Goal: Complete application form

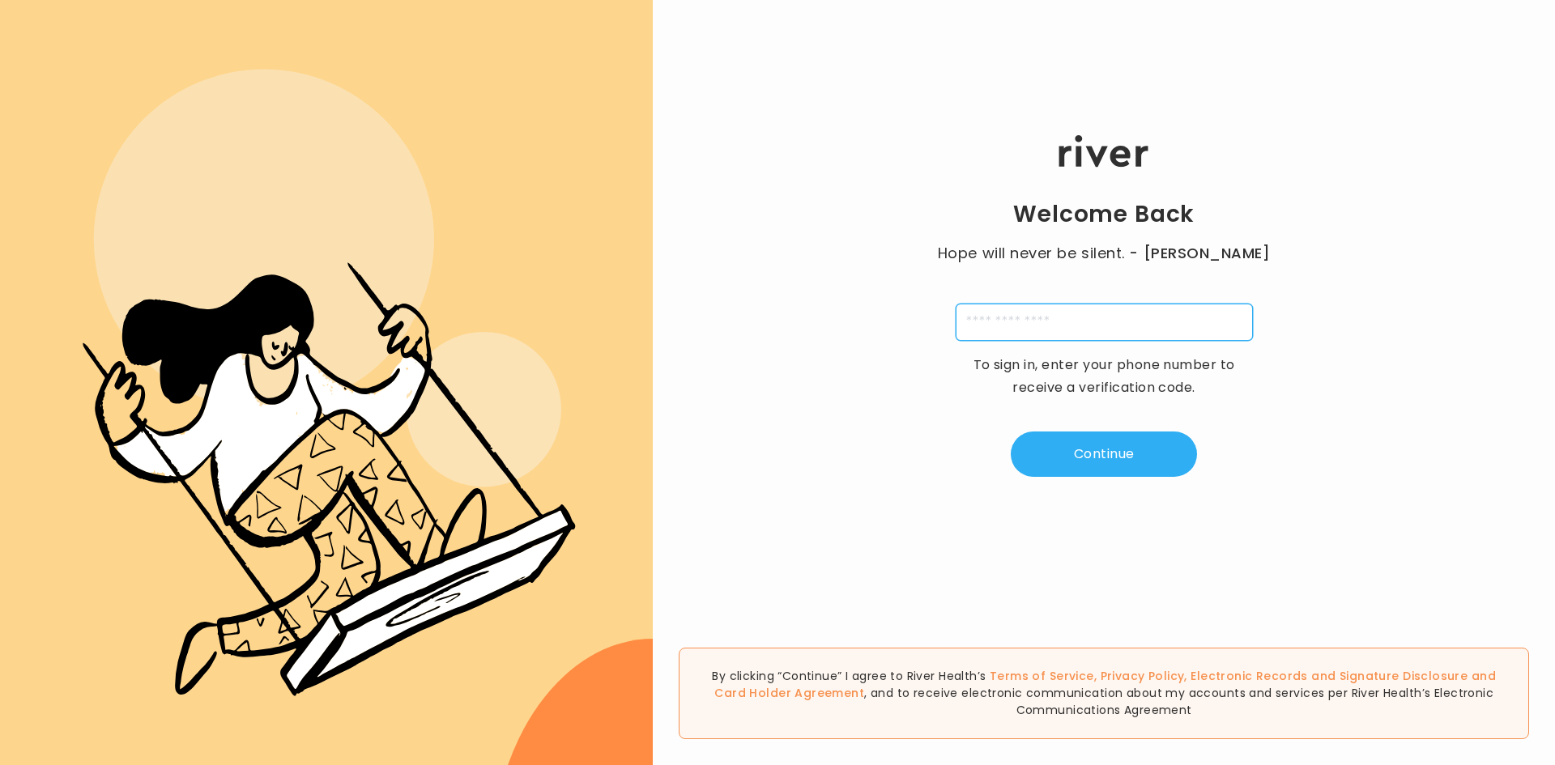
click at [1089, 327] on input "tel" at bounding box center [1104, 322] width 297 height 37
type input "**********"
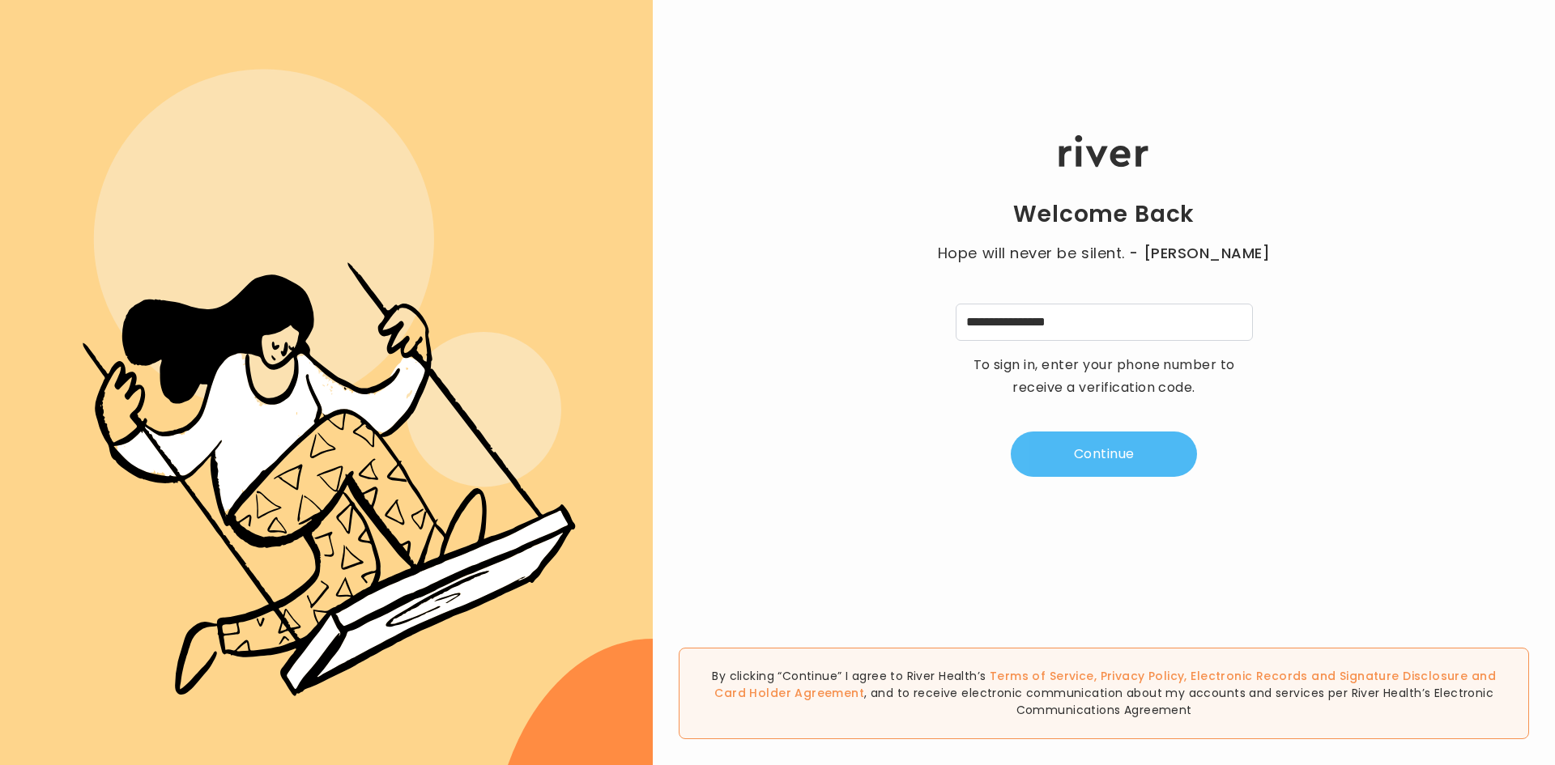
click at [1093, 453] on button "Continue" at bounding box center [1104, 454] width 186 height 45
type input "*"
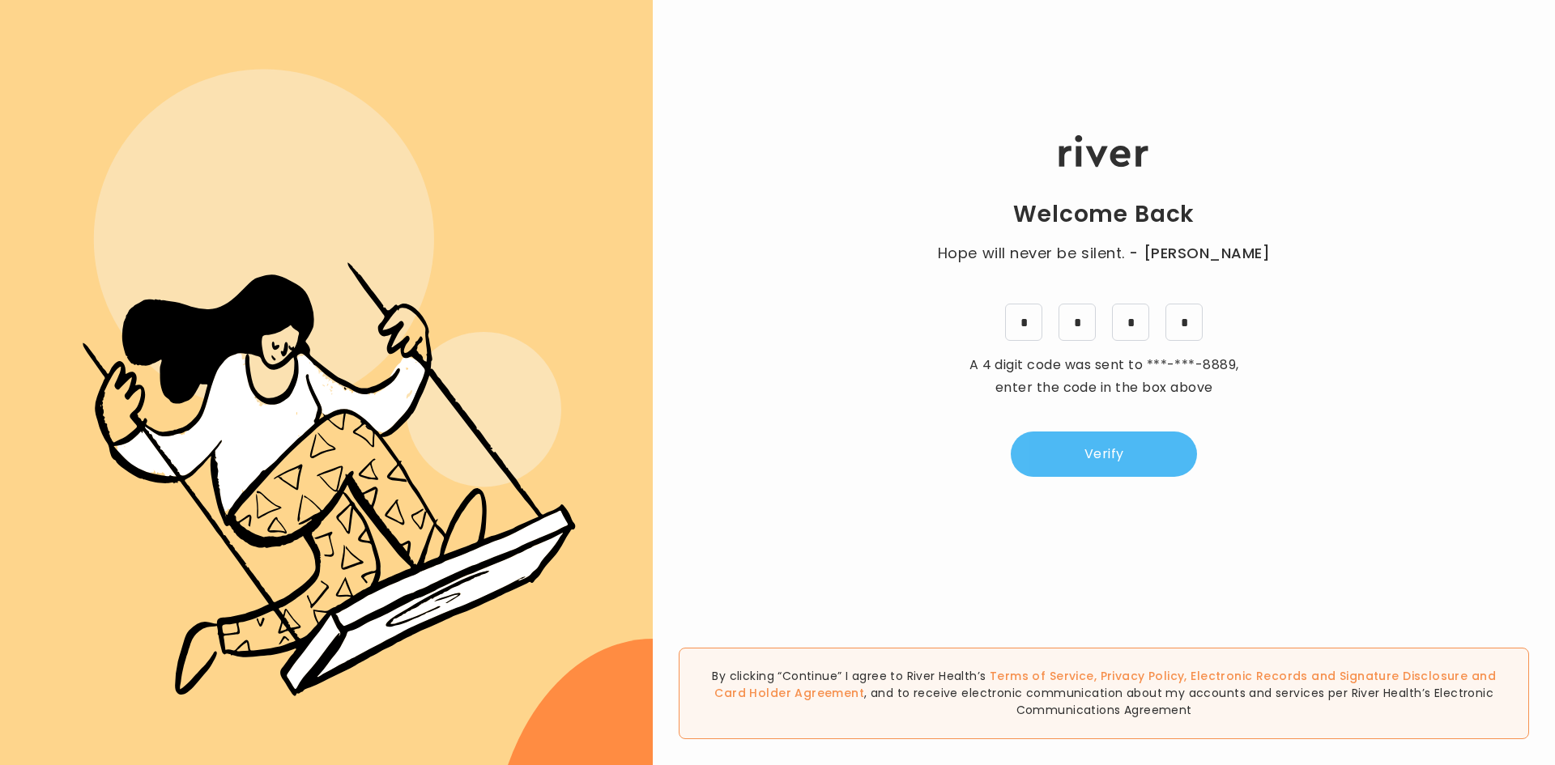
click at [1092, 458] on button "Verify" at bounding box center [1104, 454] width 186 height 45
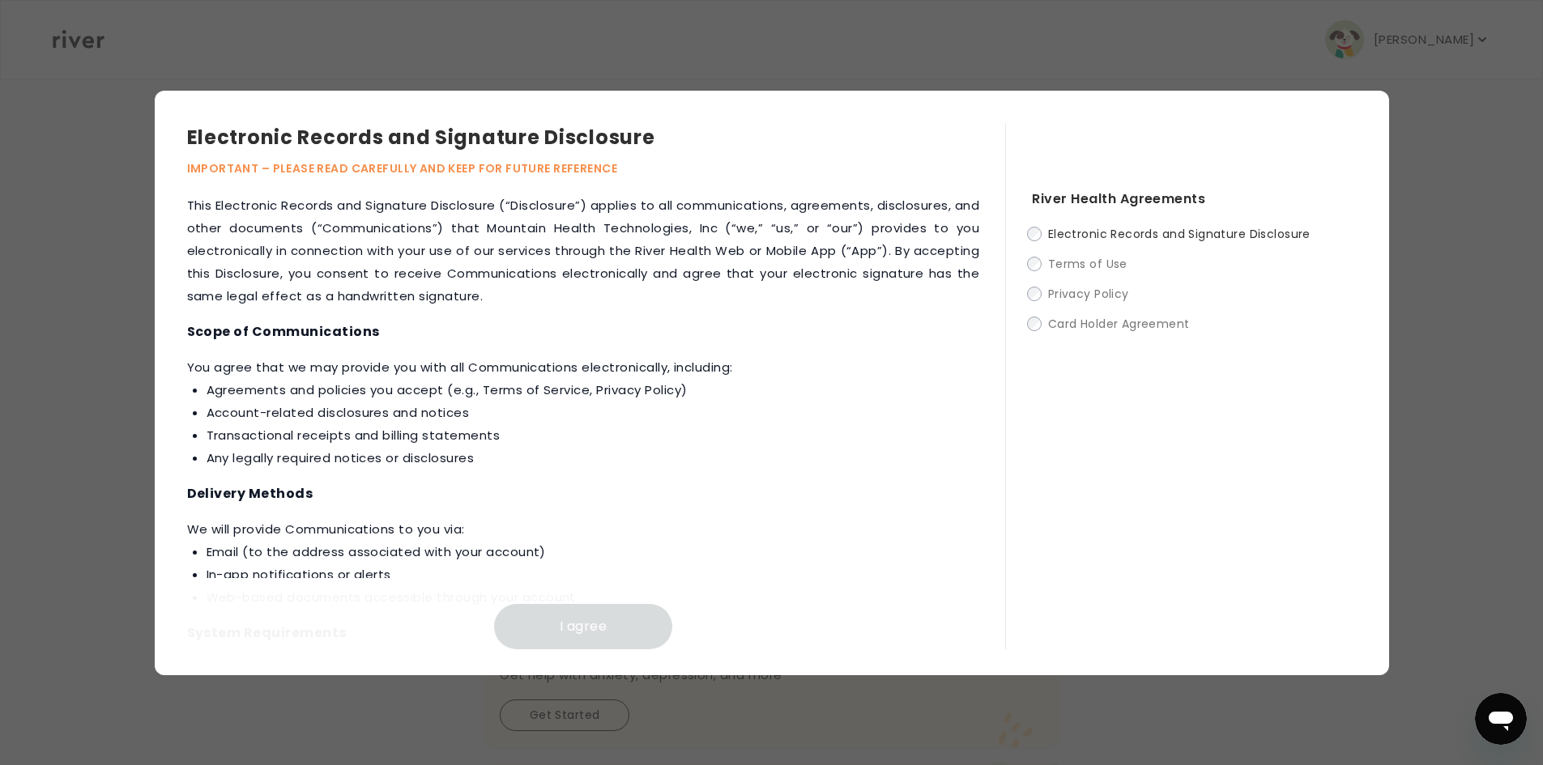
click at [620, 203] on p "This Electronic Records and Signature Disclosure (“Disclosure”) applies to all …" at bounding box center [583, 250] width 793 height 113
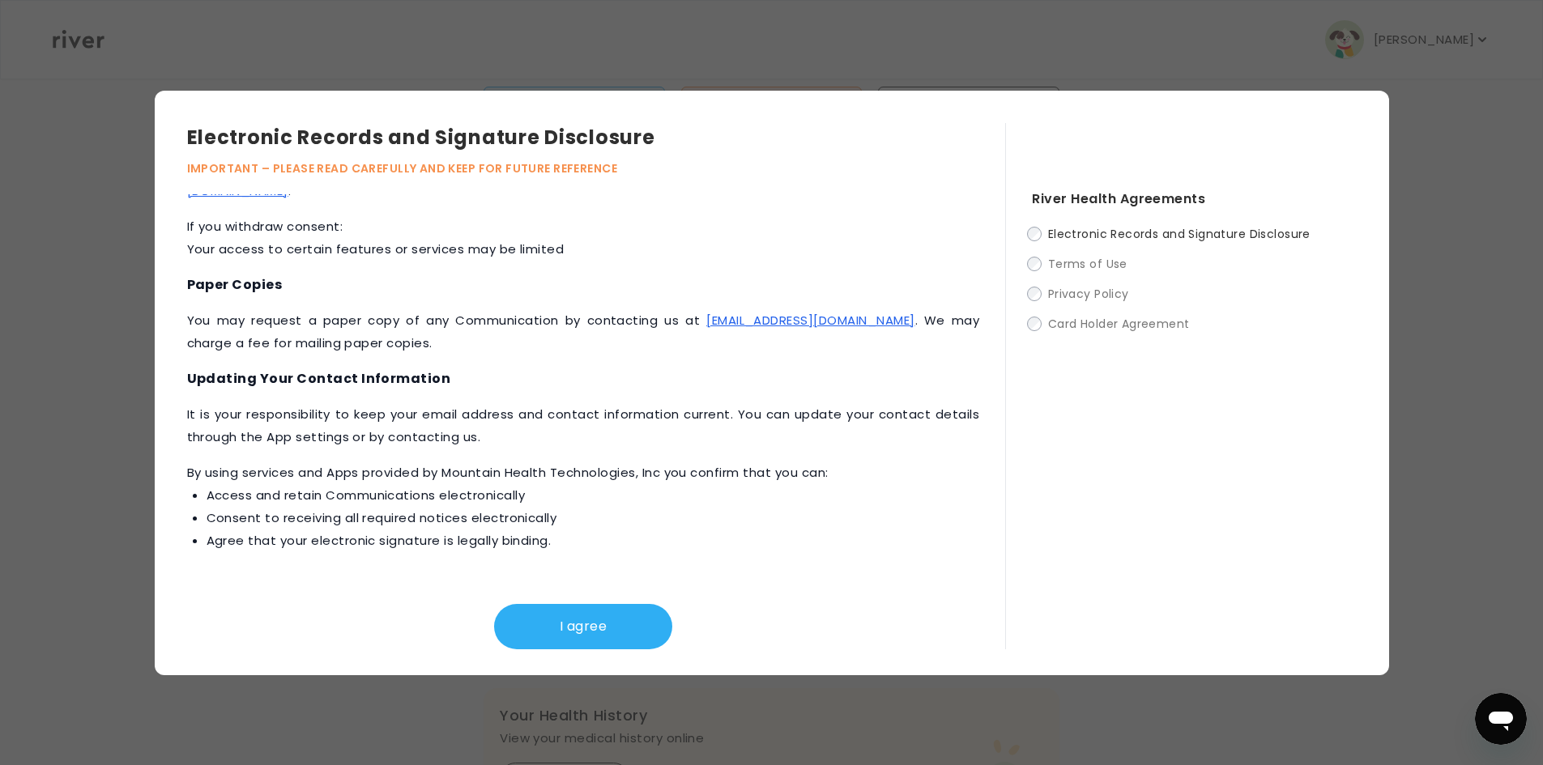
scroll to position [470, 0]
click at [604, 635] on button "I agree" at bounding box center [583, 626] width 178 height 45
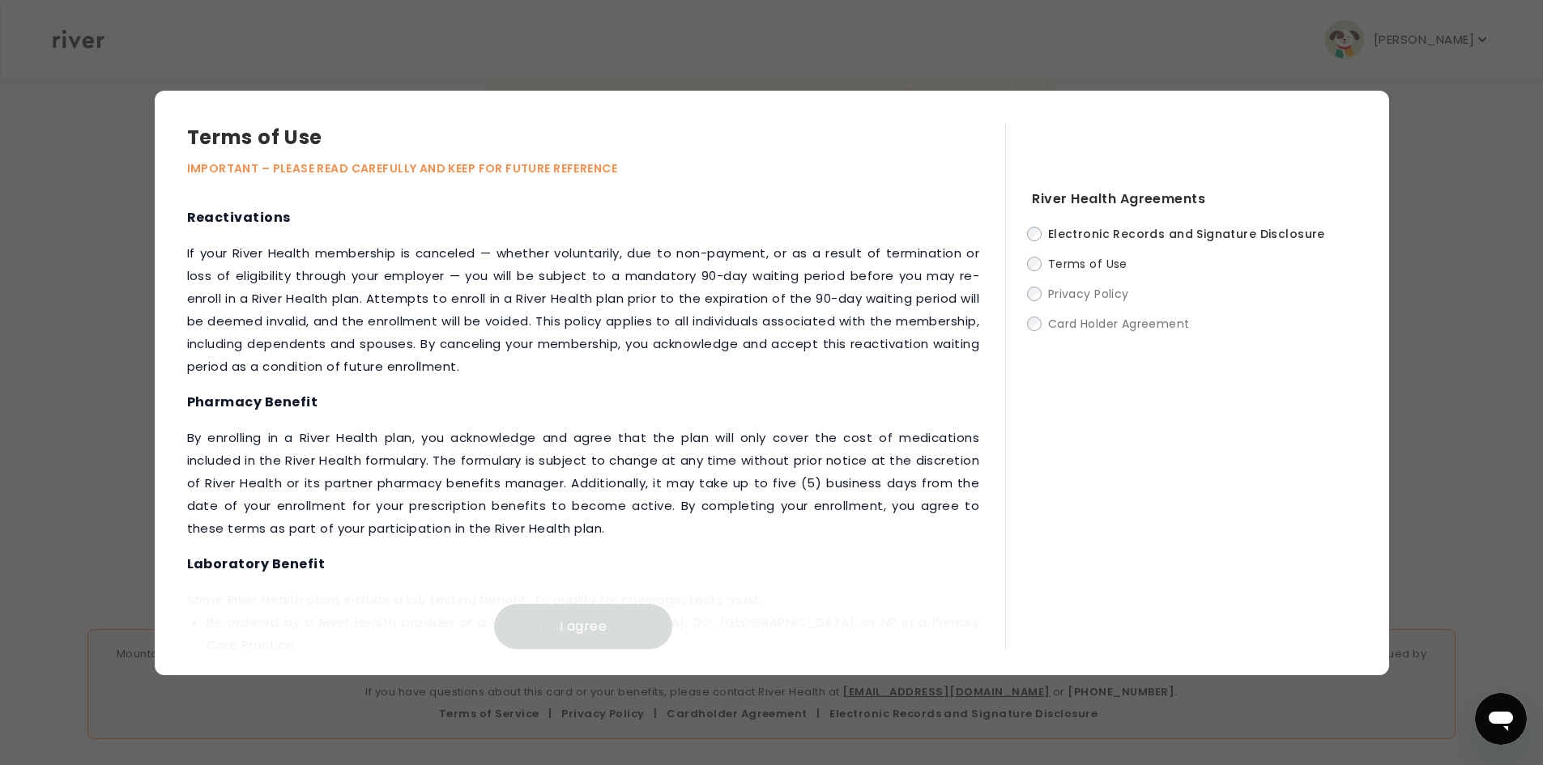
scroll to position [1790, 0]
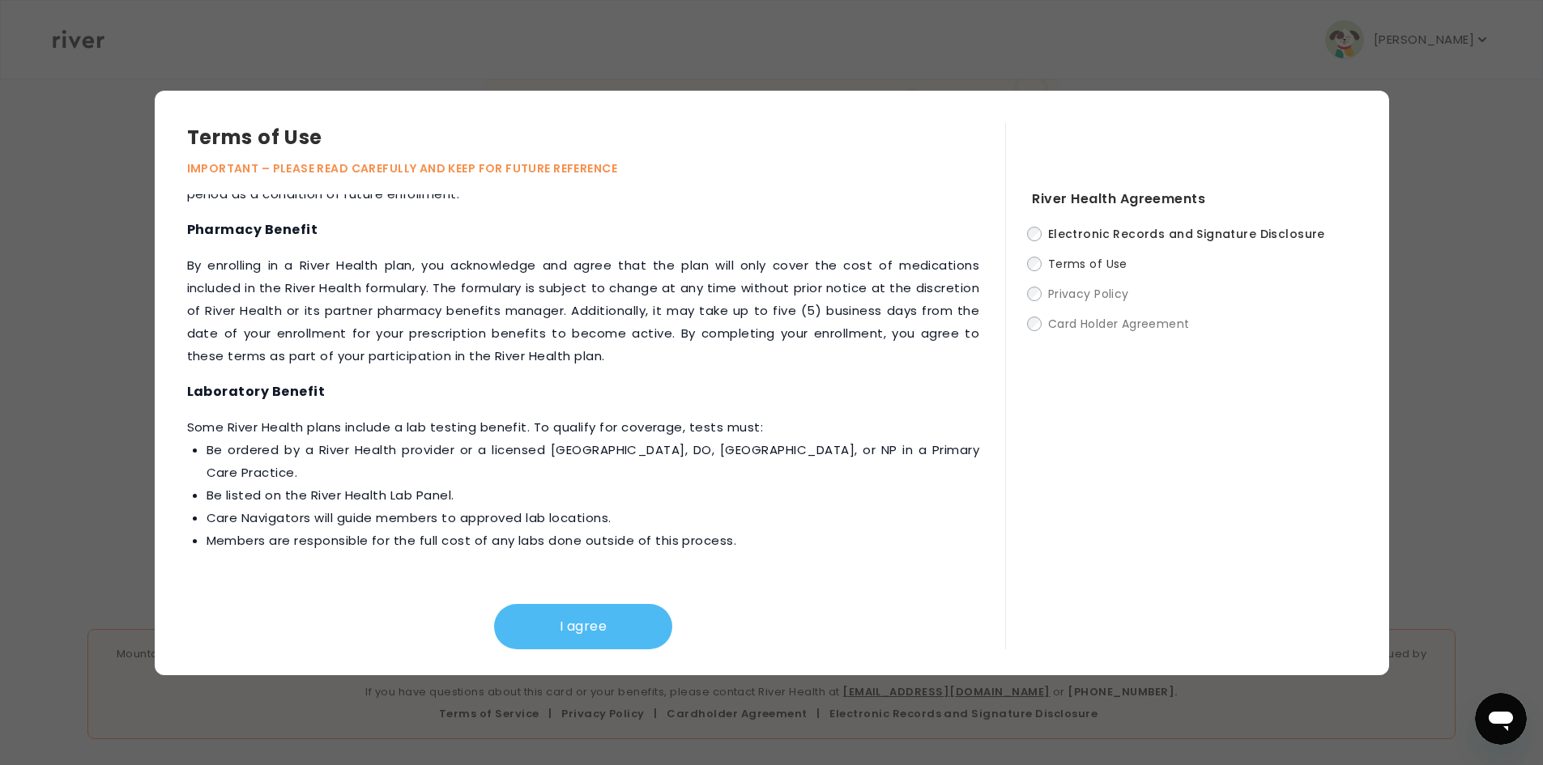
click at [590, 614] on button "I agree" at bounding box center [583, 626] width 178 height 45
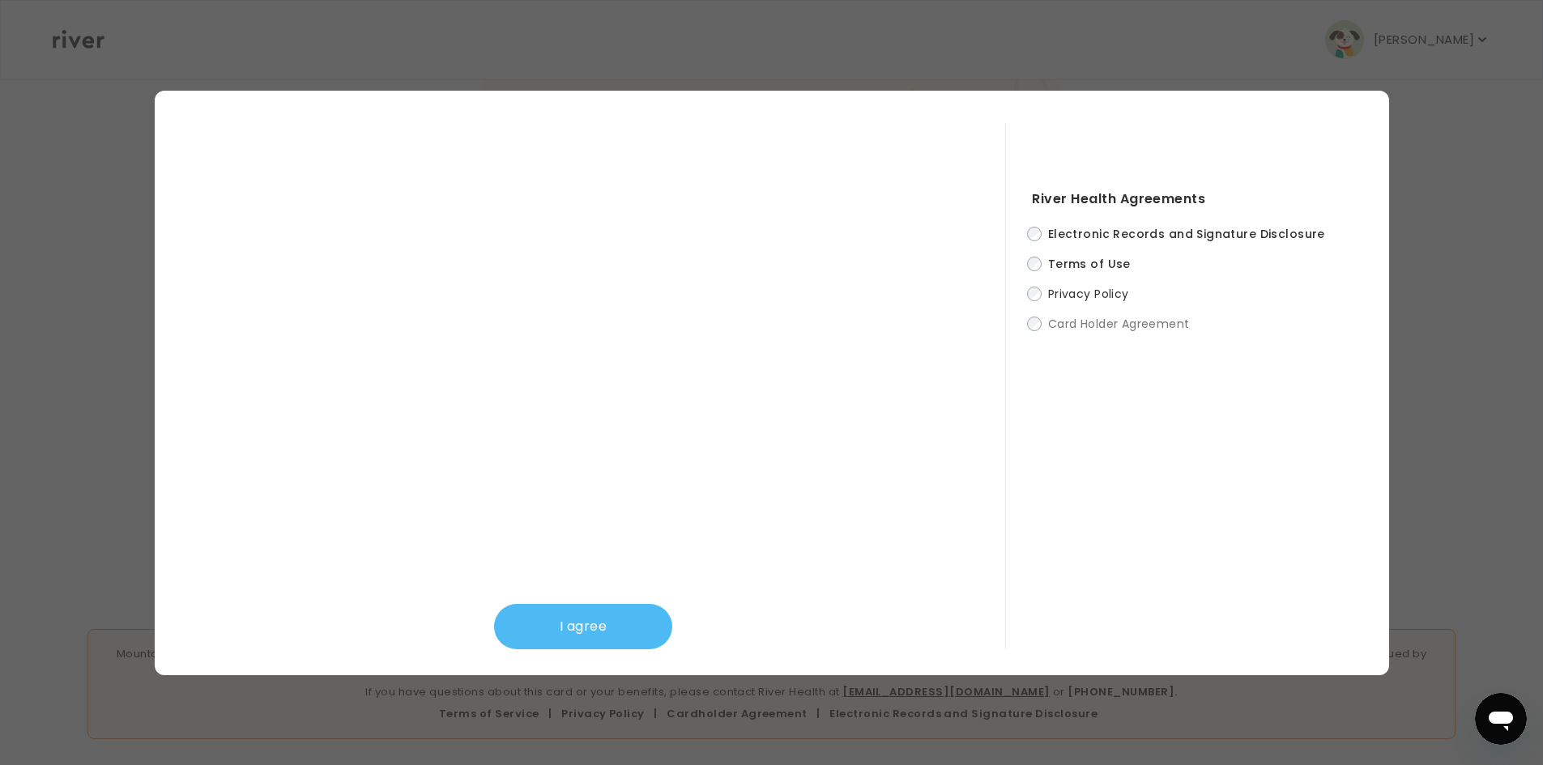
click at [591, 624] on button "I agree" at bounding box center [583, 626] width 178 height 45
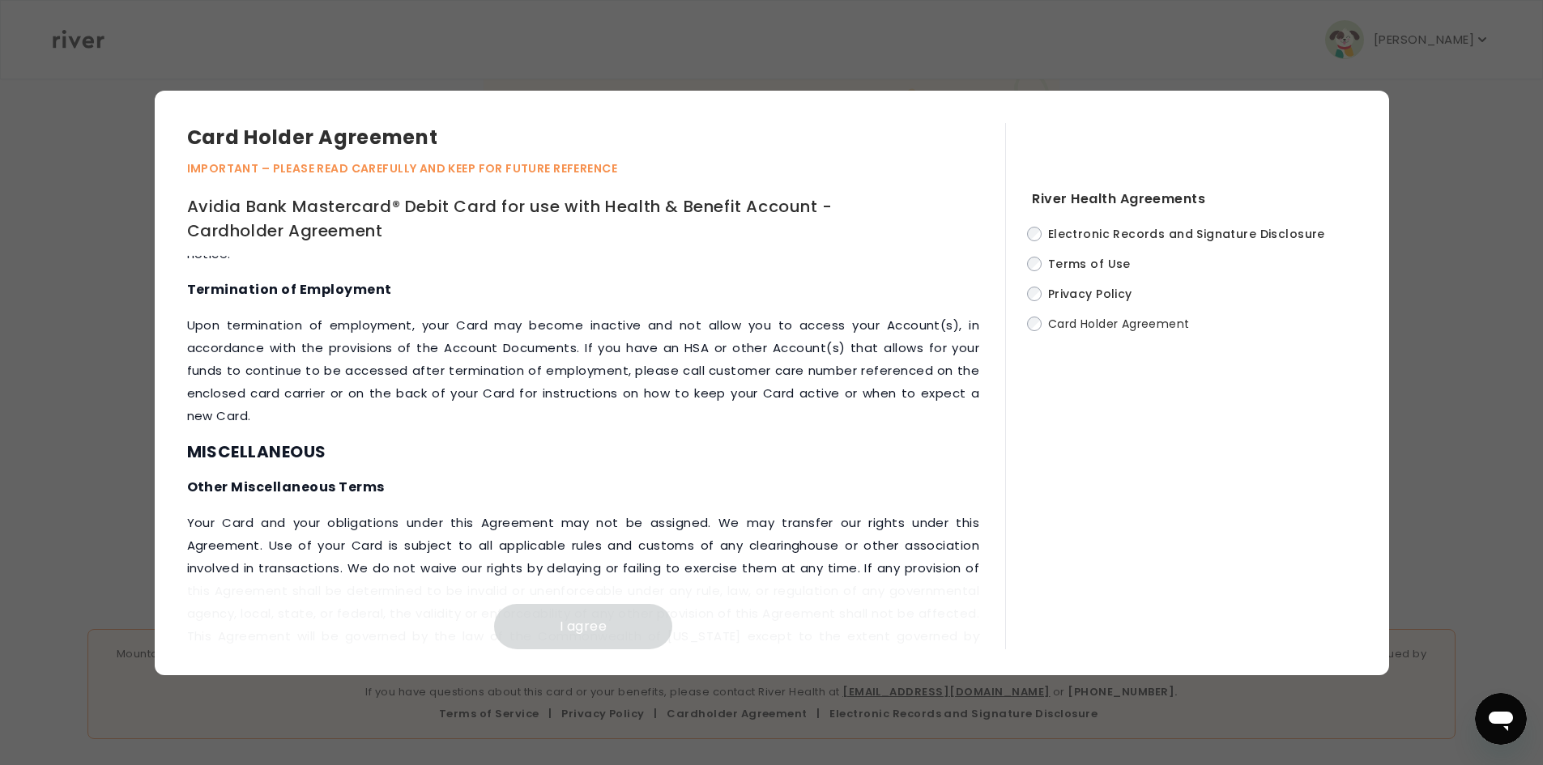
scroll to position [6768, 0]
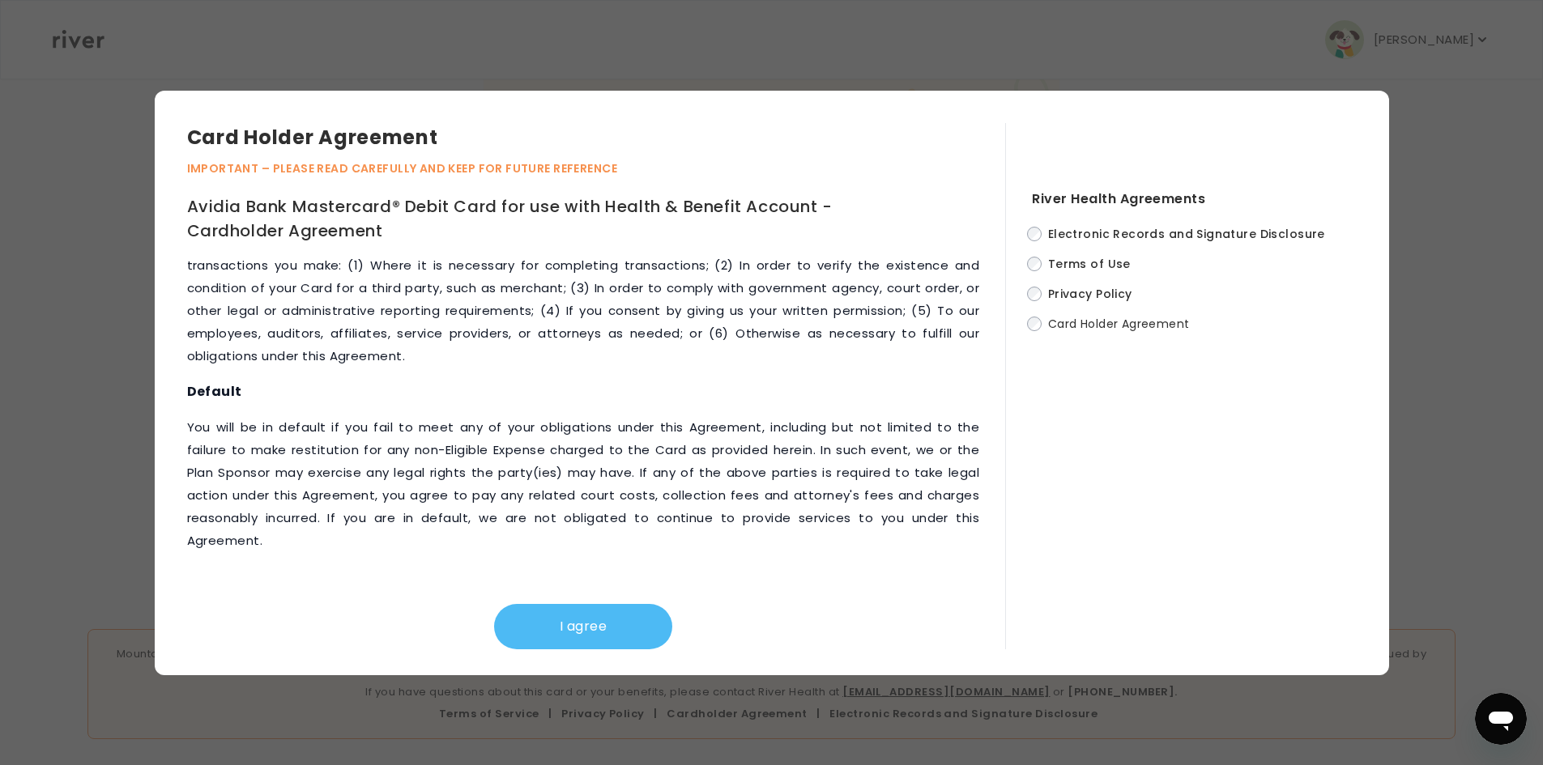
click at [585, 626] on button "I agree" at bounding box center [583, 626] width 178 height 45
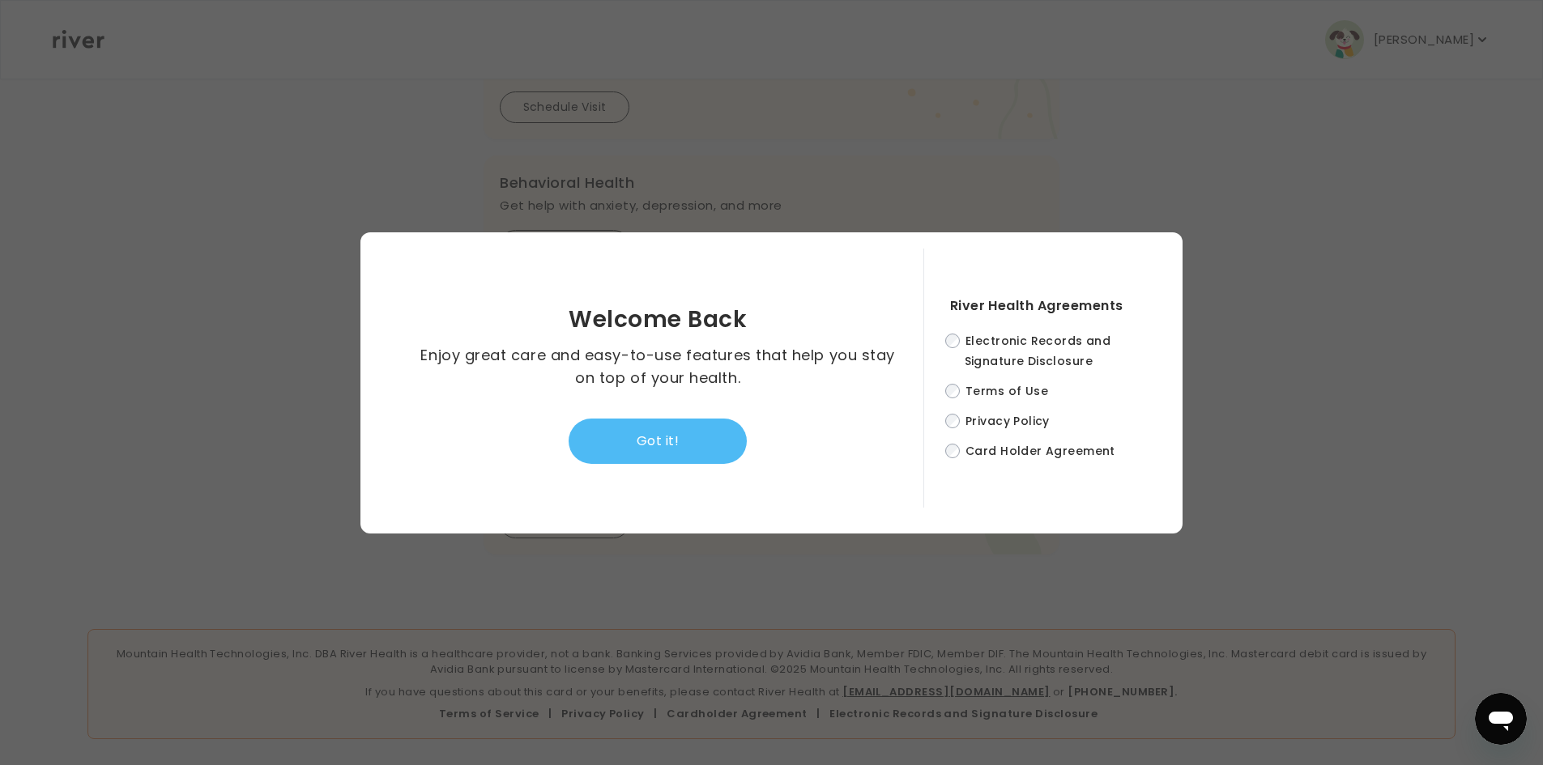
click at [679, 446] on button "Got it!" at bounding box center [657, 441] width 178 height 45
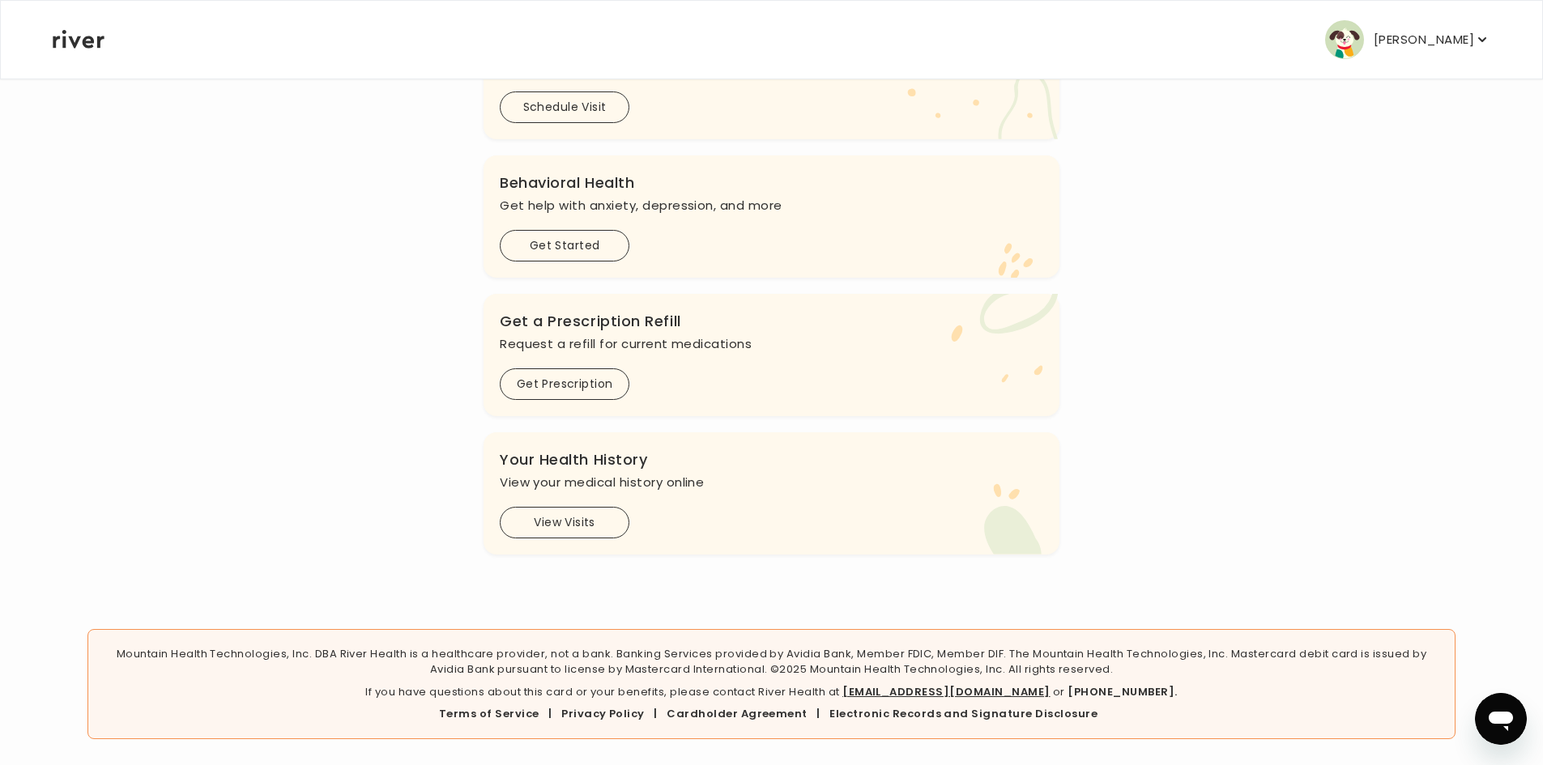
click at [1164, 461] on div "Hi Melissa See a doctor, and get prescriptions, or review your benefits Update …" at bounding box center [771, 110] width 1439 height 890
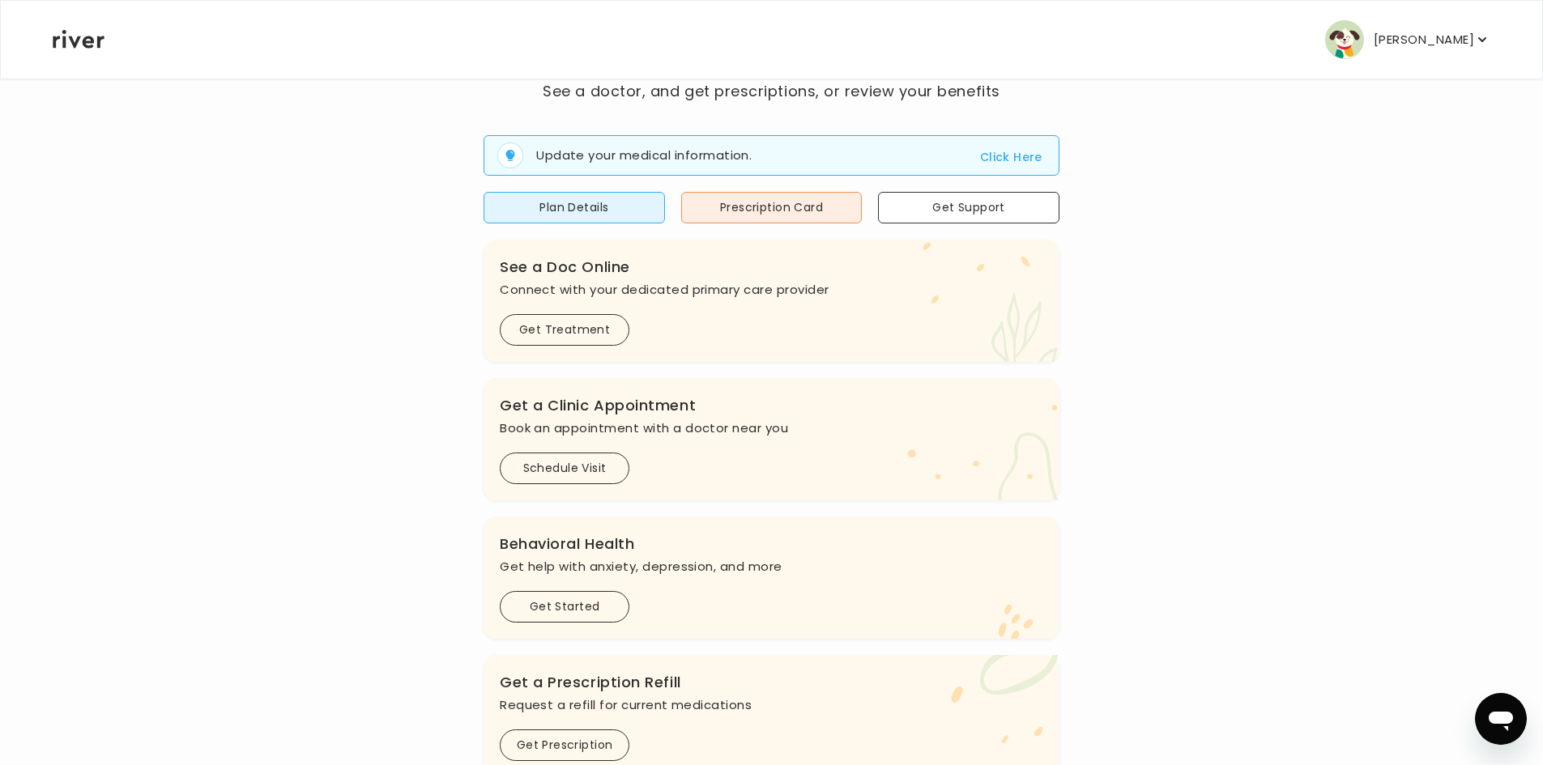
scroll to position [65, 0]
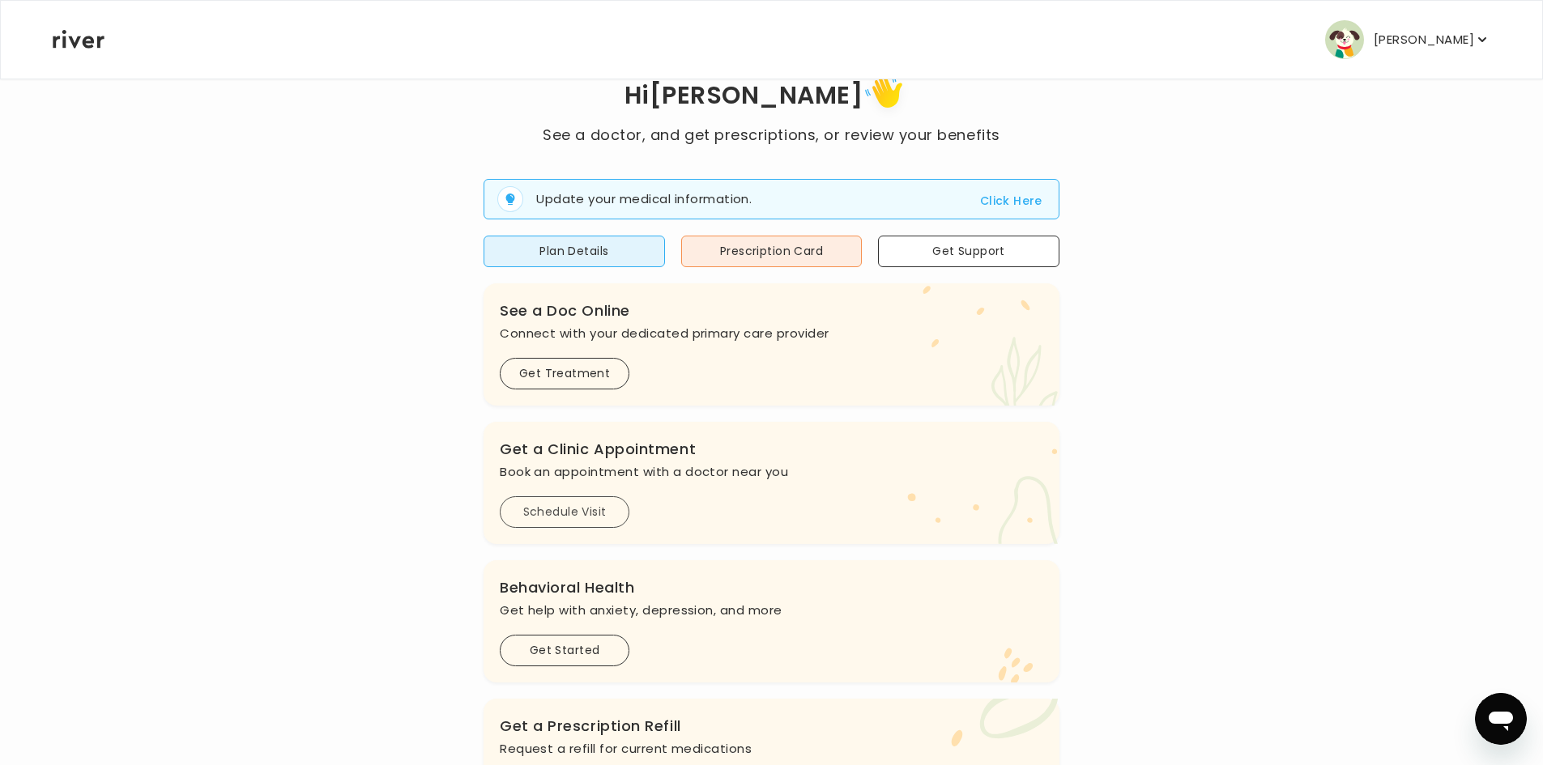
click at [539, 509] on button "Schedule Visit" at bounding box center [565, 512] width 130 height 32
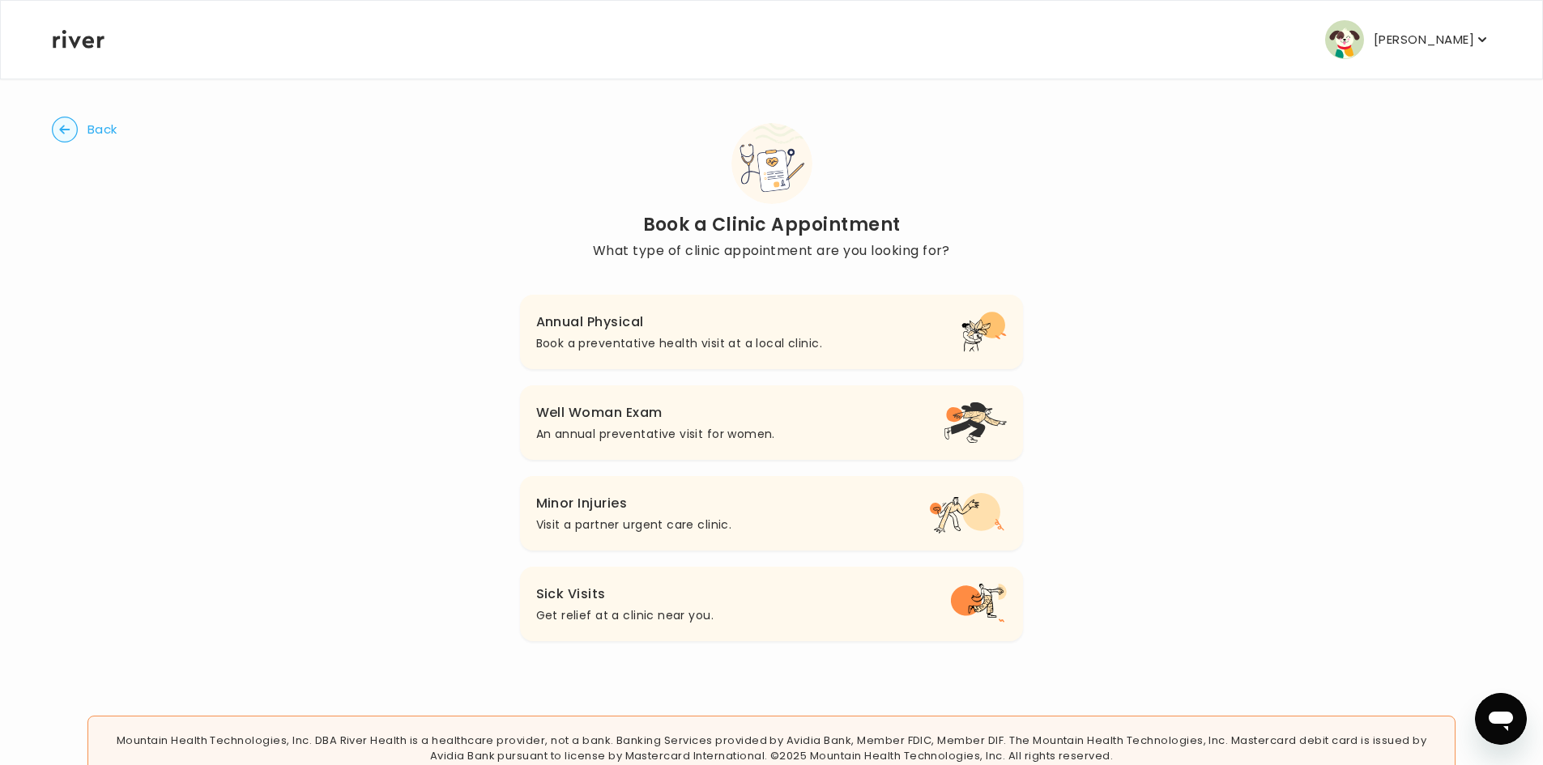
click at [603, 344] on p "Book a preventative health visit at a local clinic." at bounding box center [679, 343] width 286 height 19
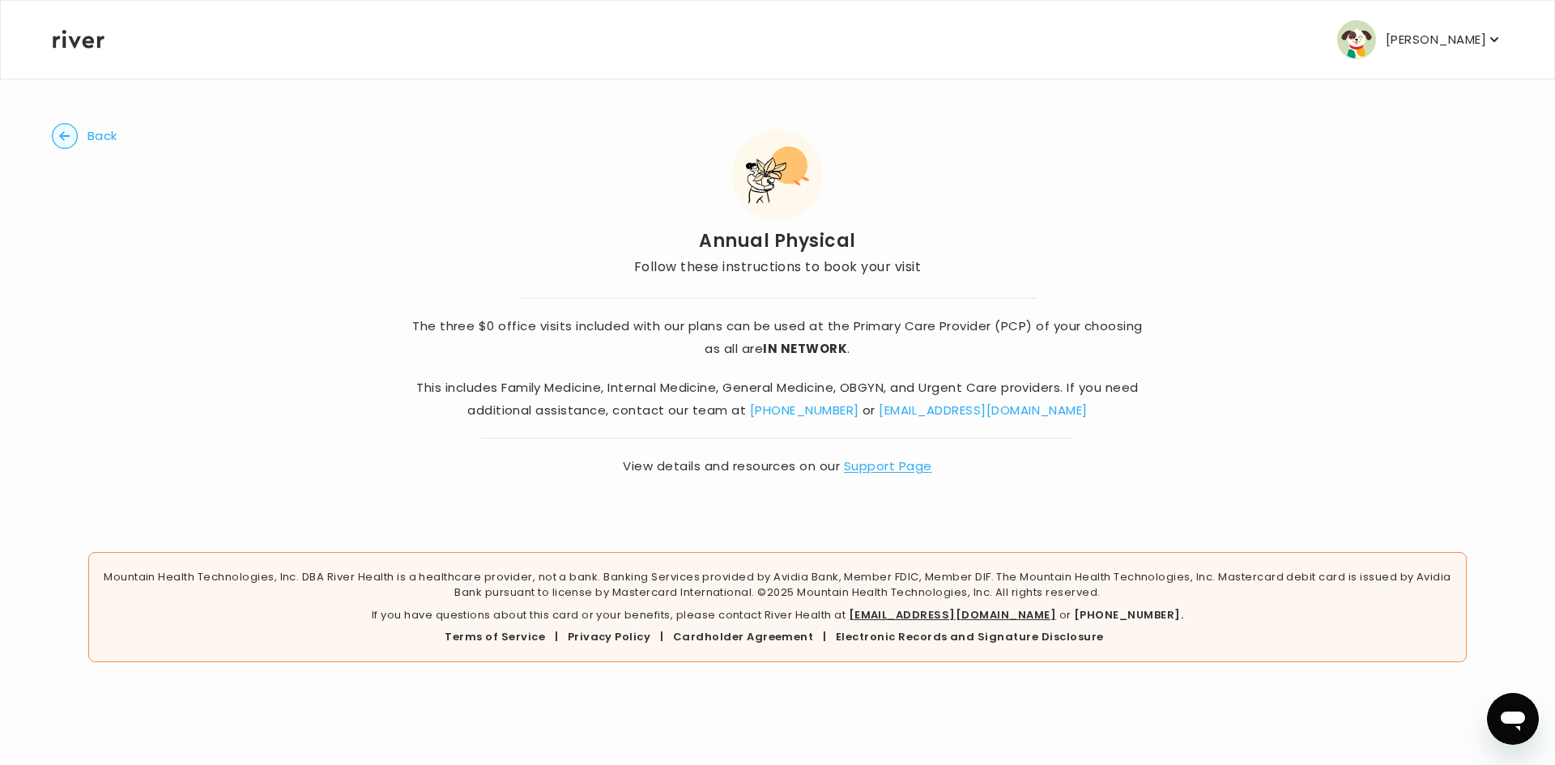
click at [922, 467] on link "Support Page" at bounding box center [888, 466] width 88 height 17
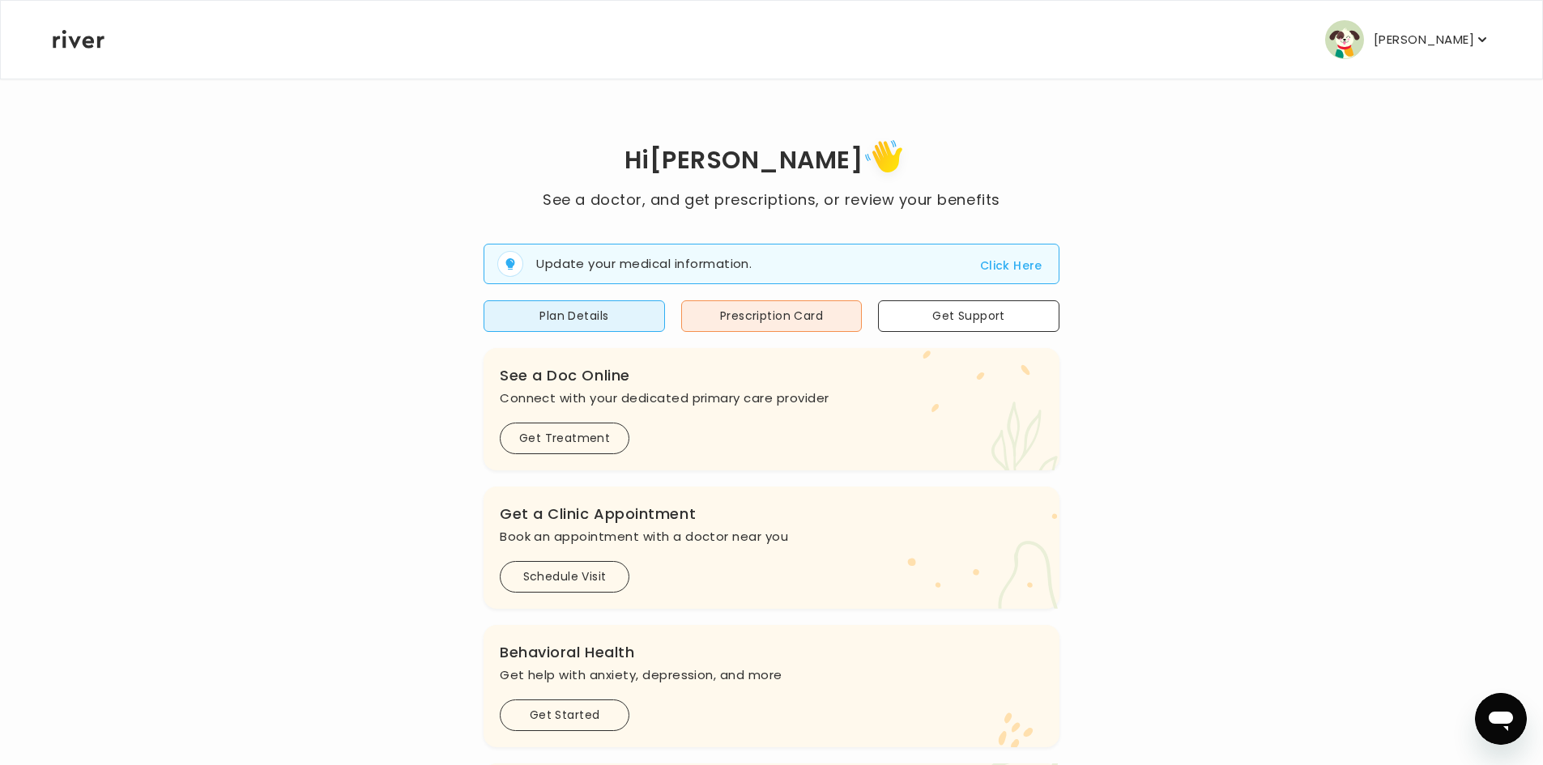
click at [1025, 265] on button "Click Here" at bounding box center [1011, 265] width 62 height 19
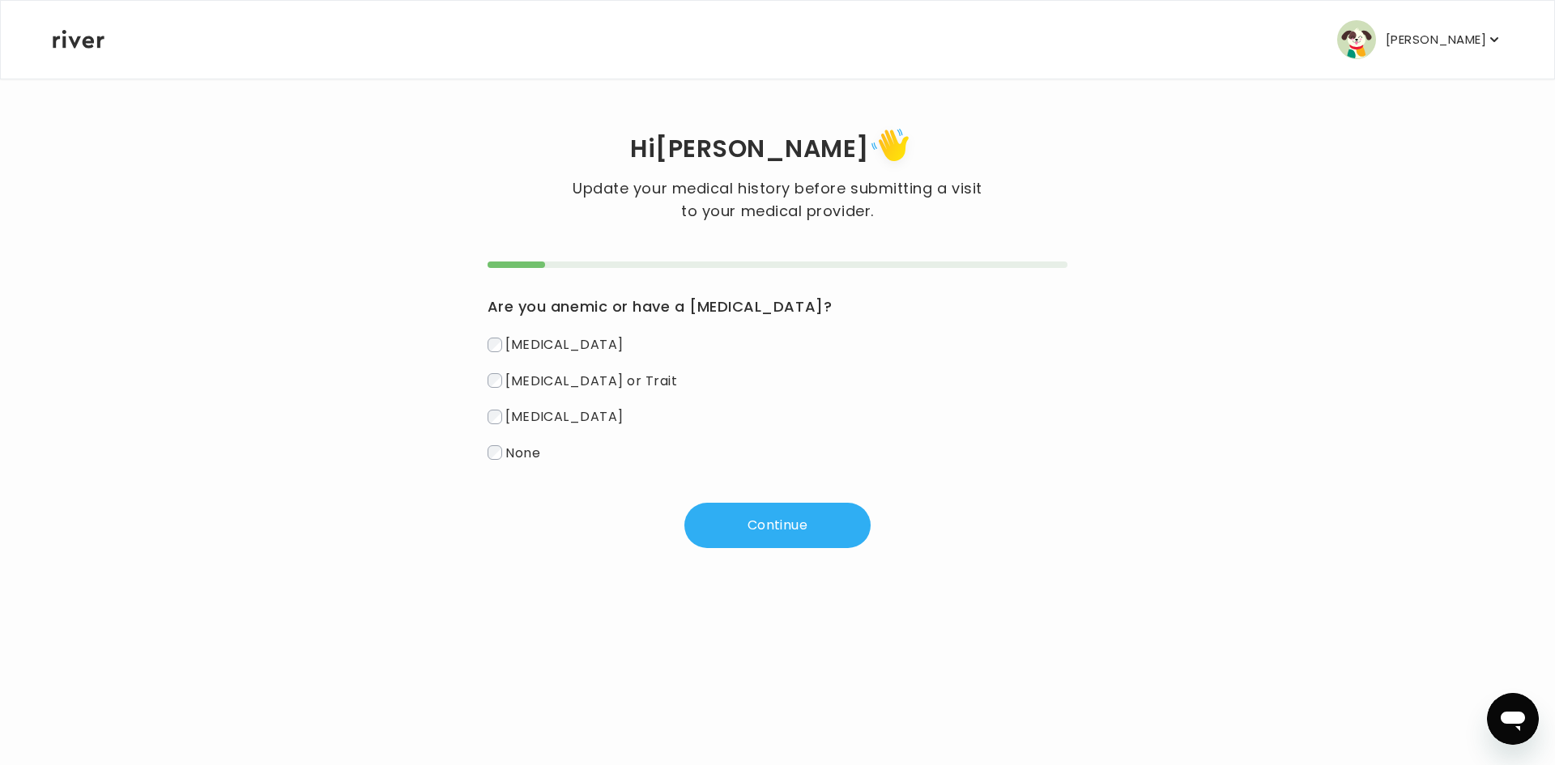
click at [514, 456] on span "None" at bounding box center [522, 452] width 35 height 19
click at [778, 526] on button "Continue" at bounding box center [777, 525] width 186 height 45
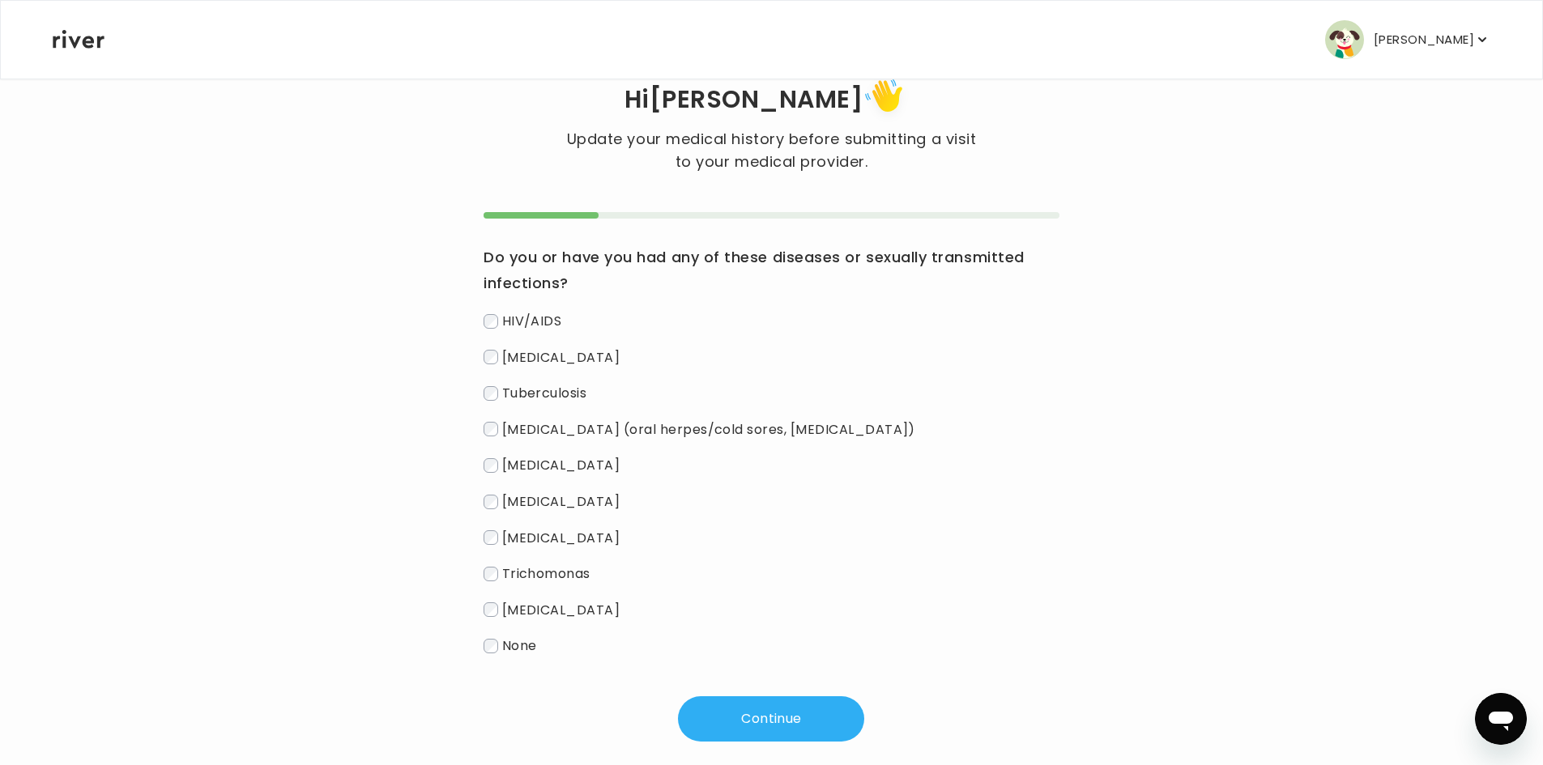
scroll to position [71, 0]
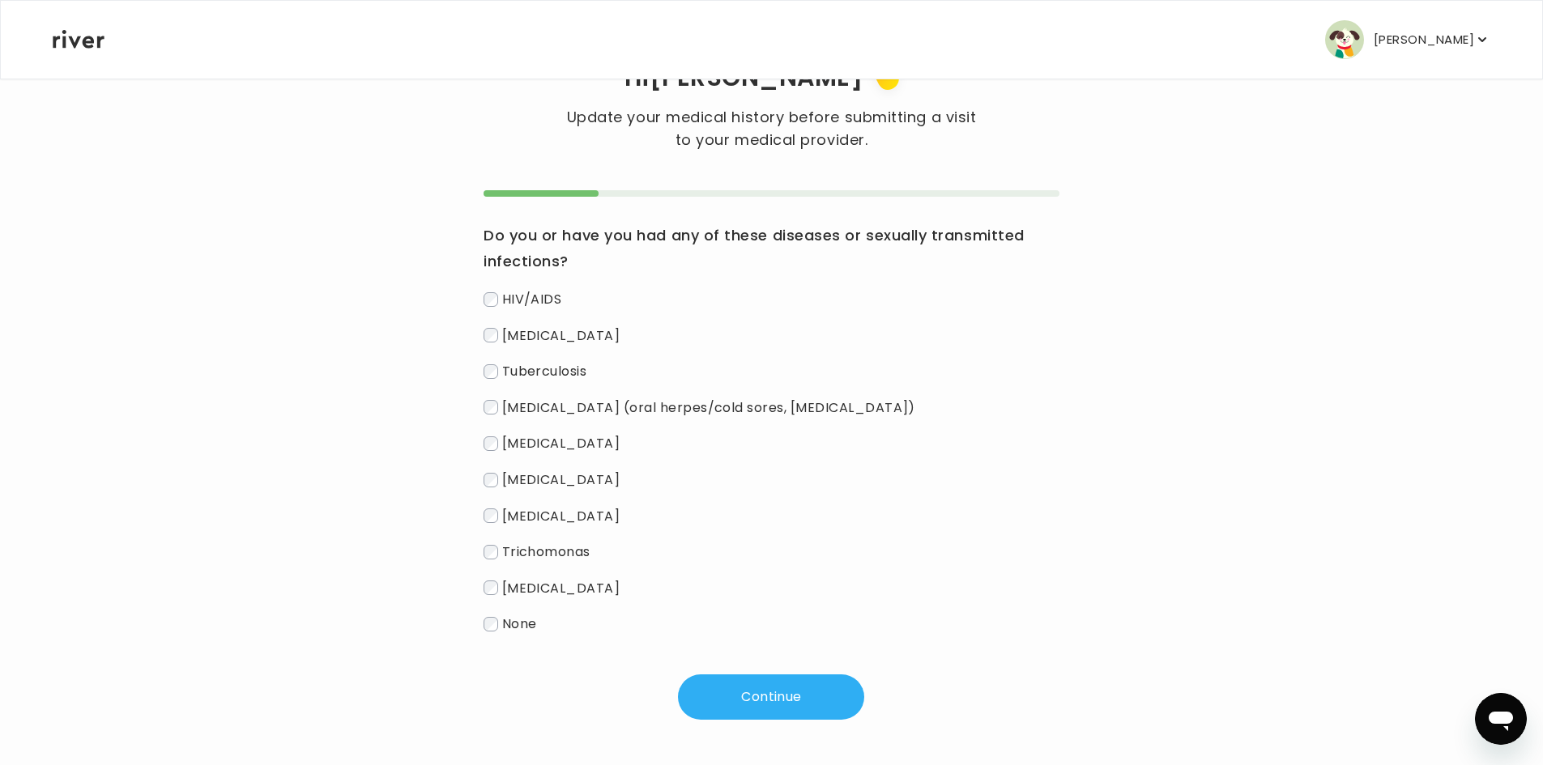
click at [498, 622] on label "None" at bounding box center [771, 623] width 576 height 23
click at [760, 693] on button "Continue" at bounding box center [771, 697] width 186 height 45
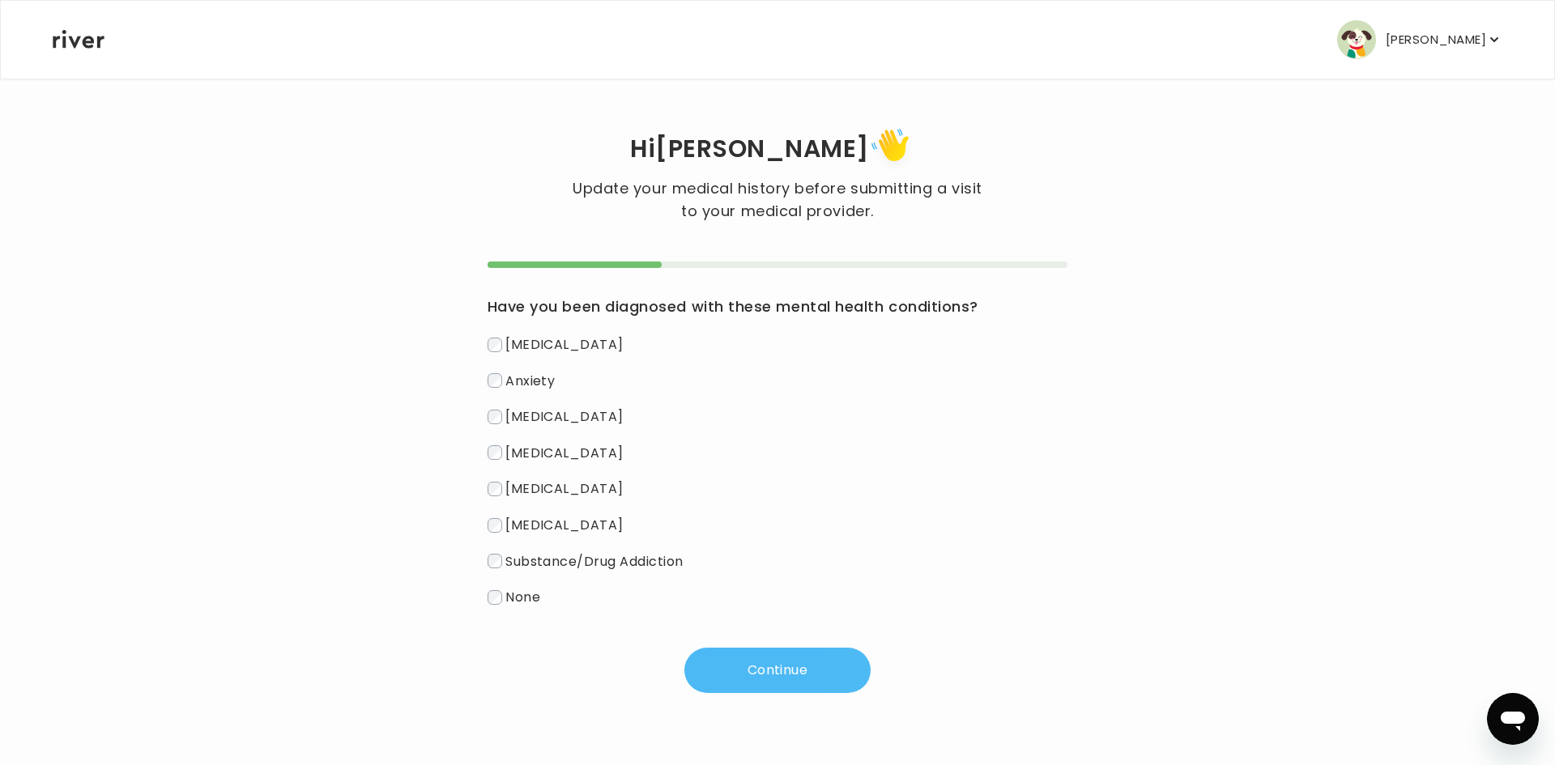
click at [803, 679] on button "Continue" at bounding box center [777, 670] width 186 height 45
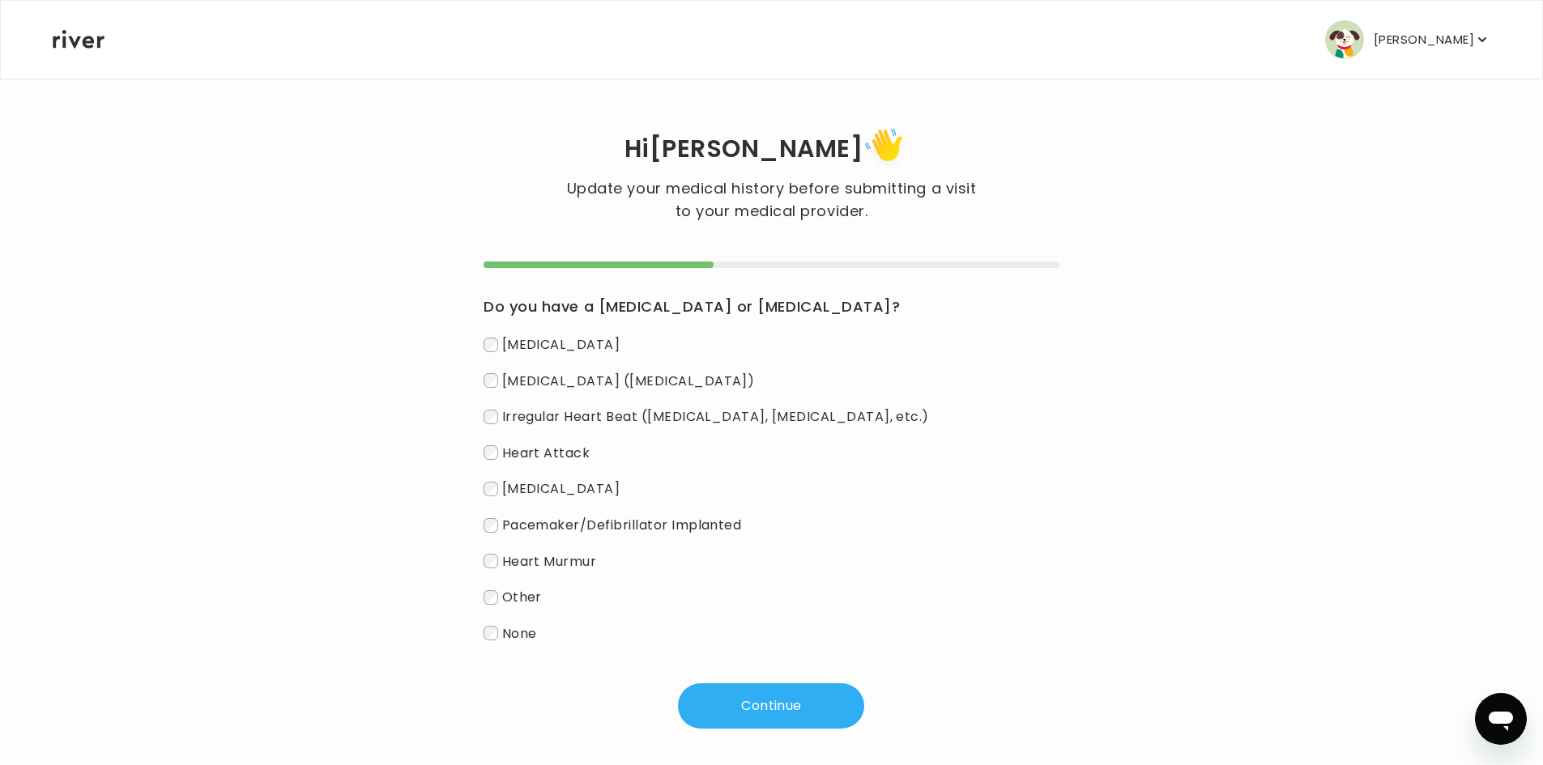
click at [526, 635] on span "None" at bounding box center [519, 633] width 35 height 19
click at [766, 714] on button "Continue" at bounding box center [771, 705] width 186 height 45
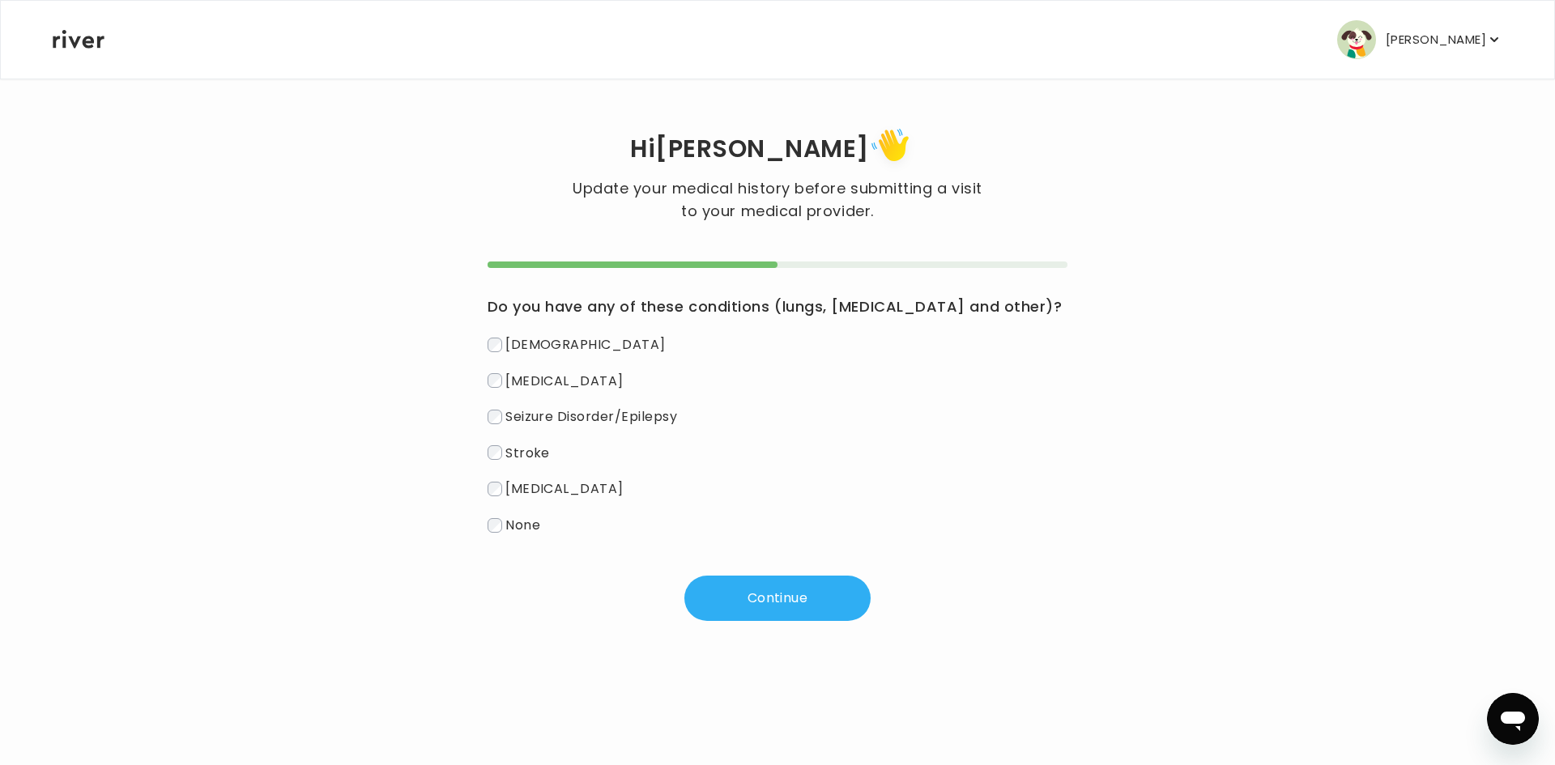
click at [534, 527] on span "None" at bounding box center [522, 525] width 35 height 19
click at [755, 605] on button "Continue" at bounding box center [777, 598] width 186 height 45
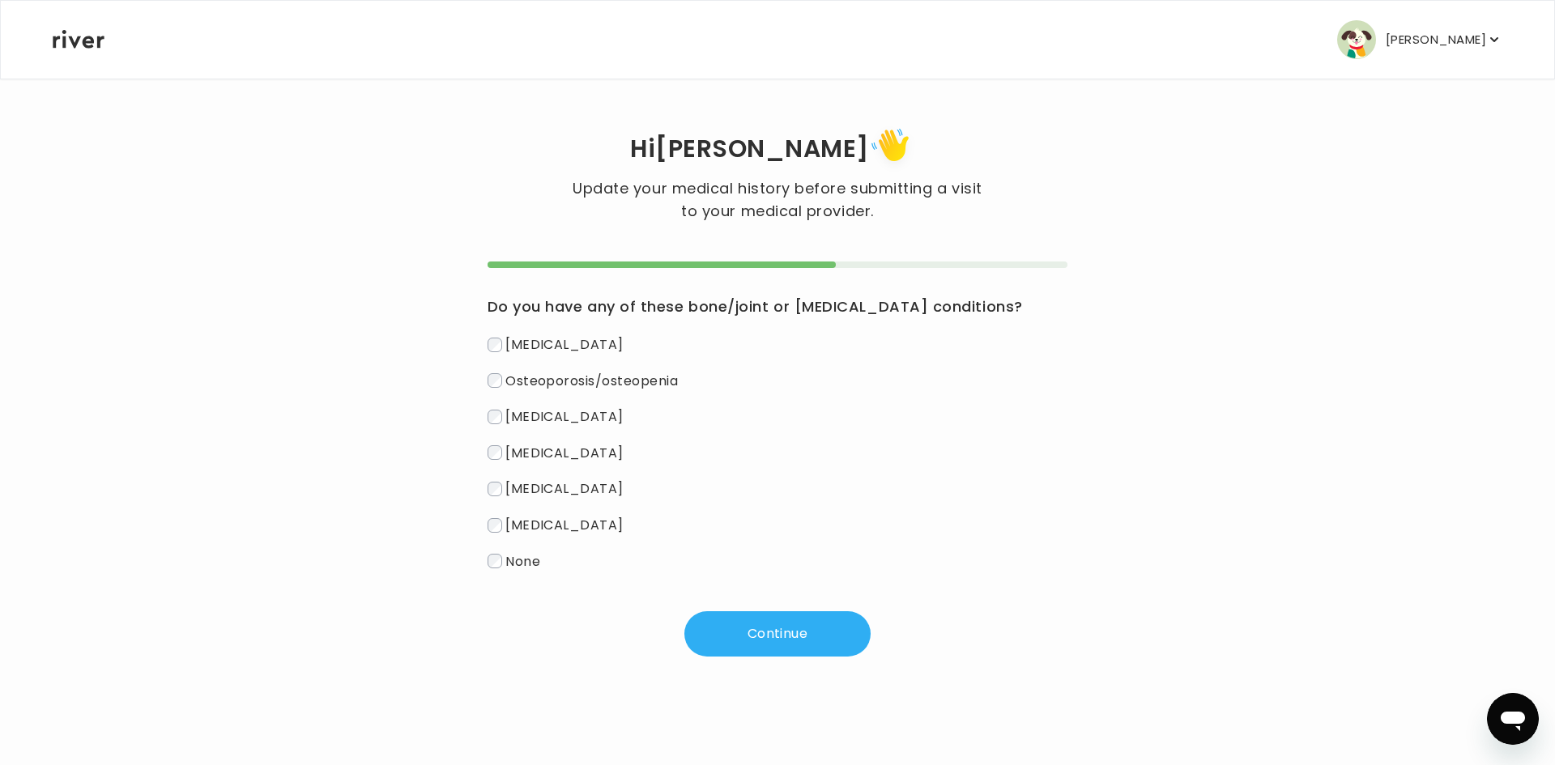
click at [530, 561] on span "None" at bounding box center [522, 560] width 35 height 19
click at [745, 647] on button "Continue" at bounding box center [777, 633] width 186 height 45
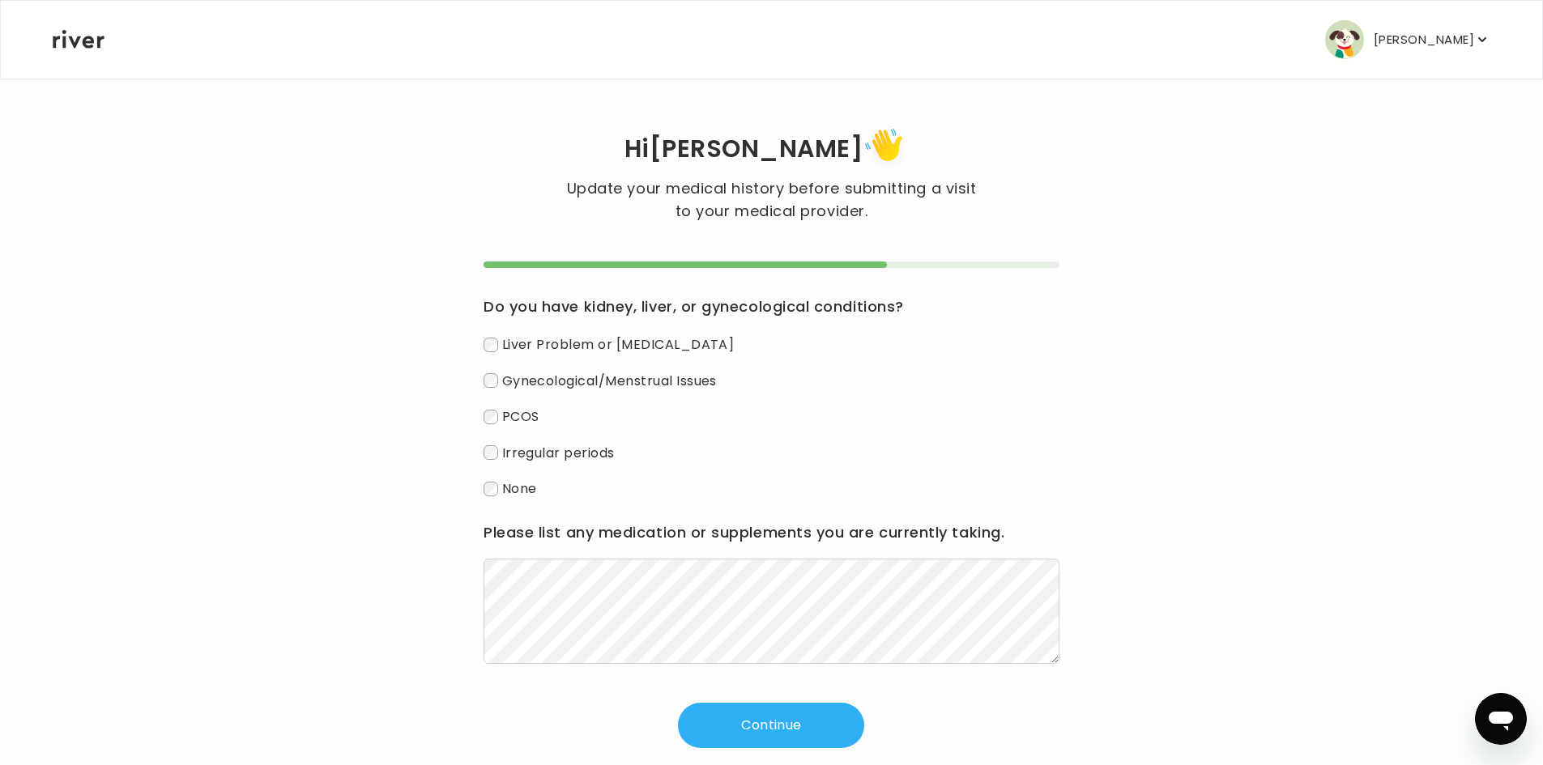
click at [515, 487] on span "None" at bounding box center [519, 488] width 35 height 19
click at [807, 722] on button "Continue" at bounding box center [771, 725] width 186 height 45
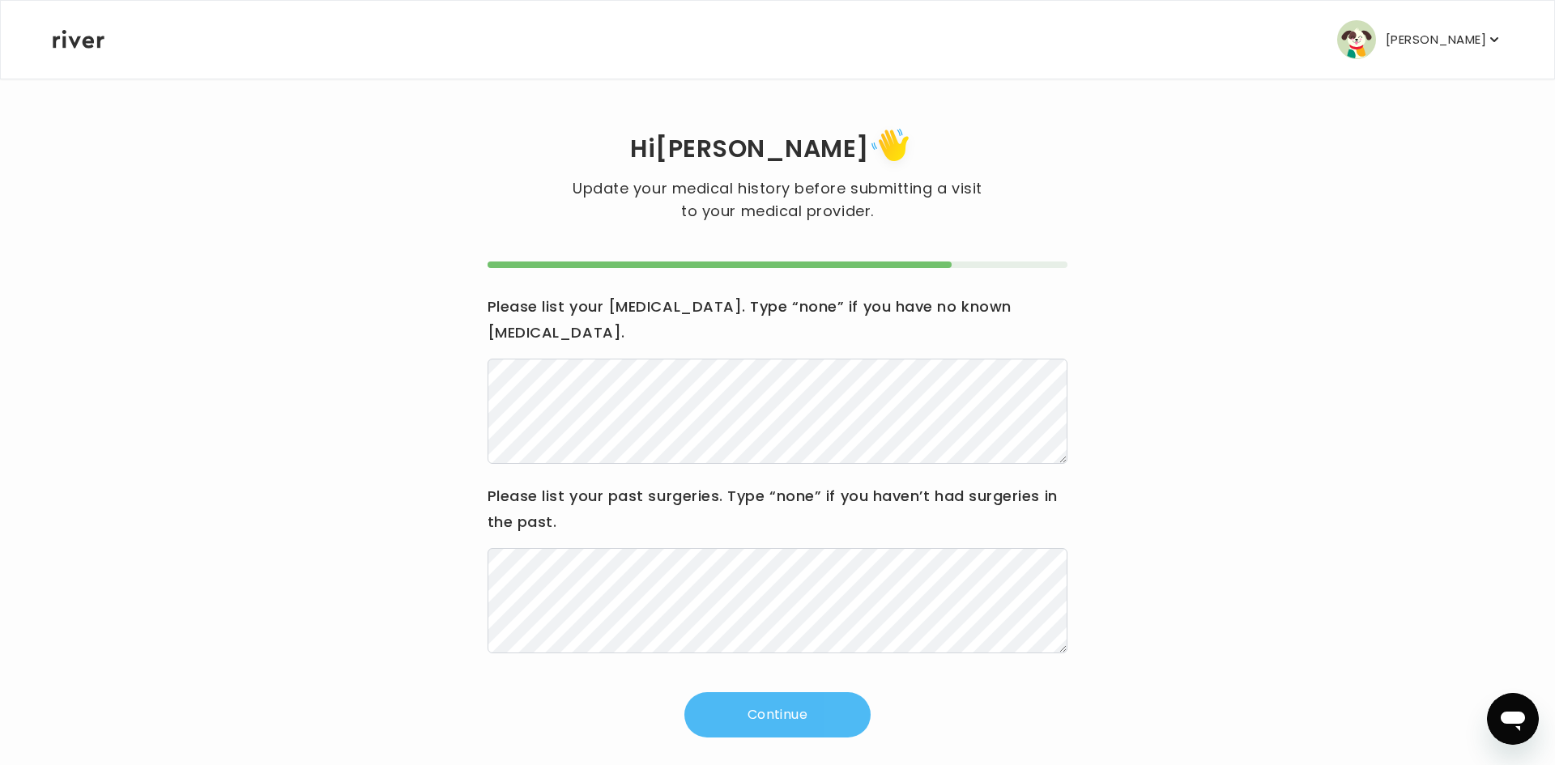
click at [803, 692] on button "Continue" at bounding box center [777, 714] width 186 height 45
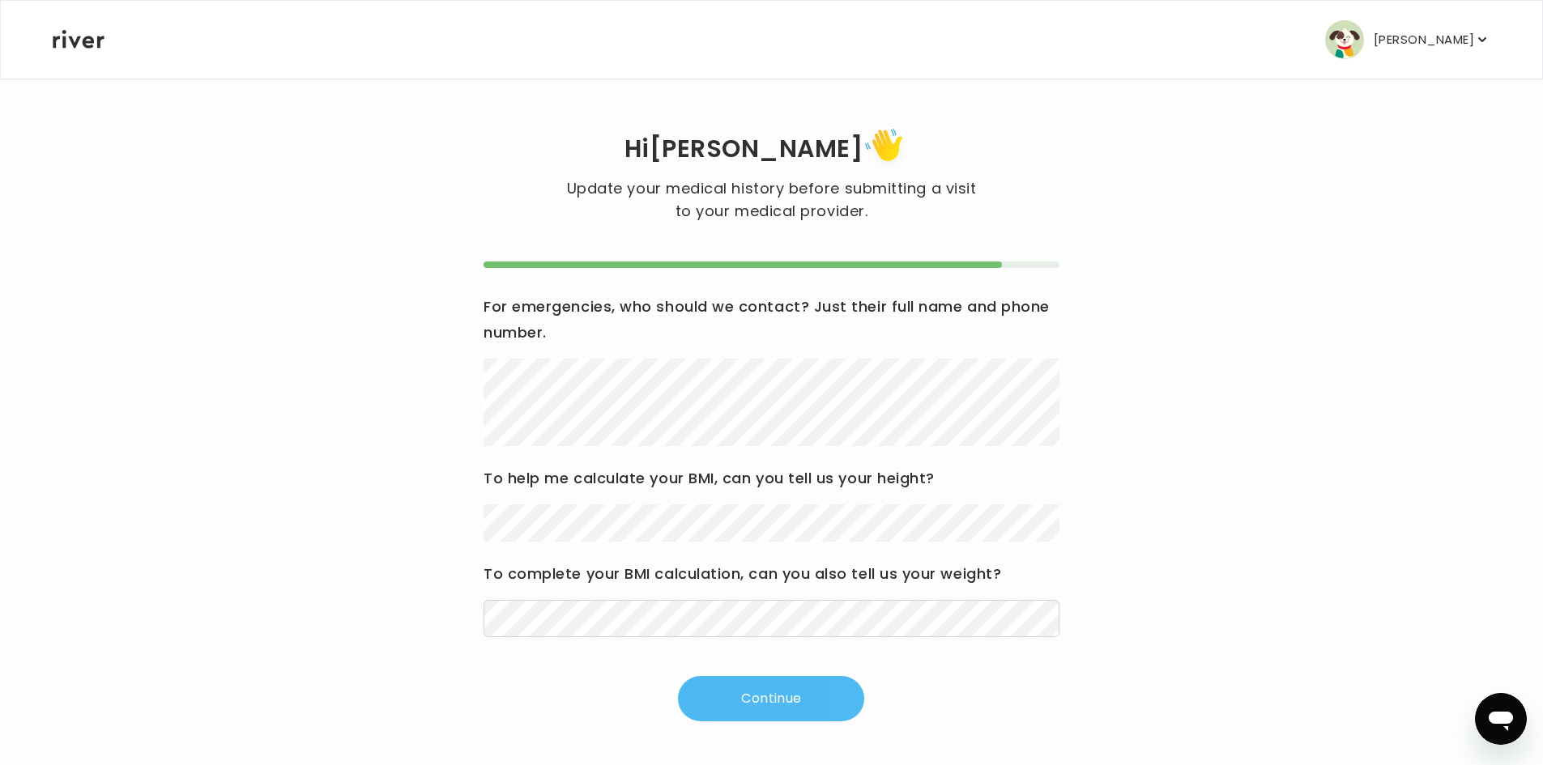
click at [778, 696] on button "Continue" at bounding box center [771, 698] width 186 height 45
